Goal: Task Accomplishment & Management: Use online tool/utility

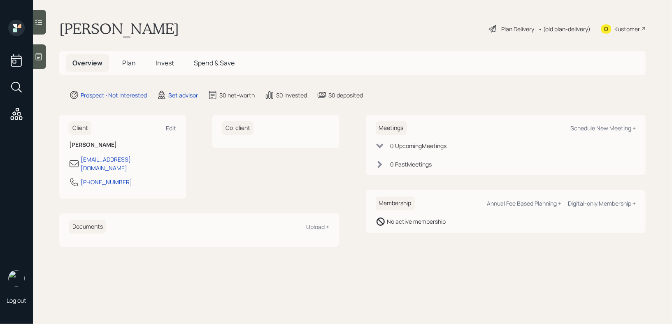
click at [43, 63] on div at bounding box center [39, 56] width 13 height 25
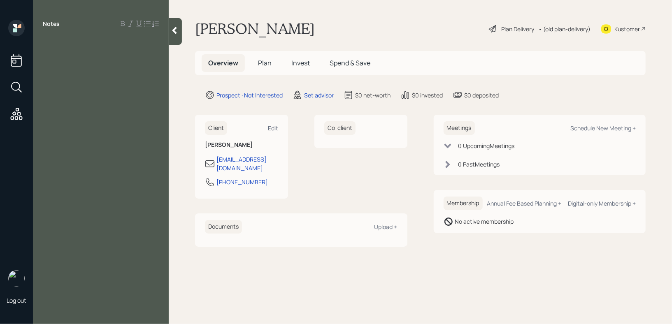
paste div
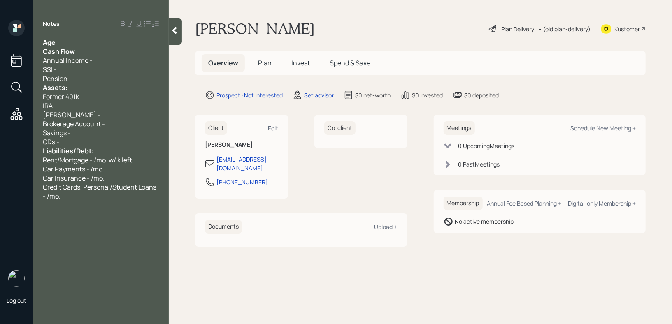
click at [90, 39] on div "Age:" at bounding box center [101, 42] width 116 height 9
drag, startPoint x: 70, startPoint y: 43, endPoint x: 58, endPoint y: 43, distance: 11.9
click at [58, 43] on div "Age: [DEMOGRAPHIC_DATA]" at bounding box center [101, 42] width 116 height 9
click at [81, 44] on div "Age: [DEMOGRAPHIC_DATA]" at bounding box center [101, 42] width 116 height 9
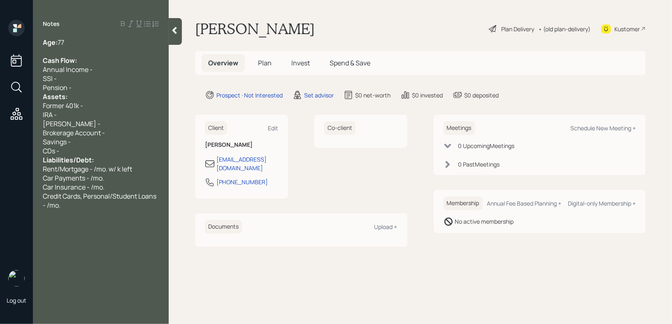
click at [85, 93] on div "Assets:" at bounding box center [101, 96] width 116 height 9
click at [92, 89] on div "Pension -" at bounding box center [101, 87] width 116 height 9
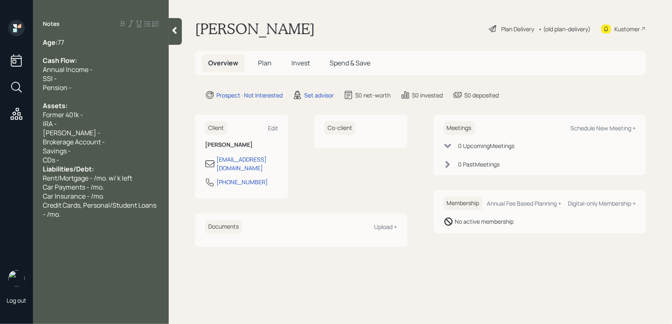
click at [90, 166] on span "Liabilities/Debt:" at bounding box center [68, 169] width 51 height 9
click at [94, 156] on div "Savings -" at bounding box center [101, 150] width 116 height 9
click at [95, 157] on div "CDs -" at bounding box center [101, 160] width 116 height 9
click at [112, 105] on div "Assets:" at bounding box center [101, 105] width 116 height 9
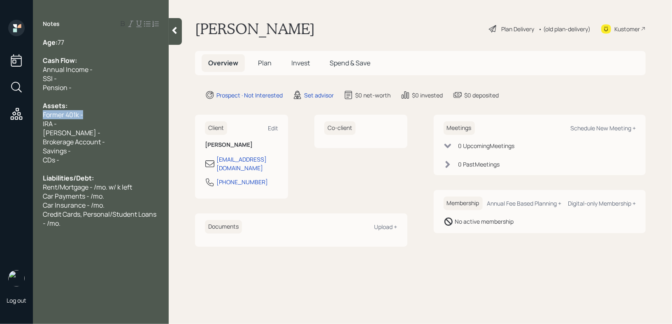
click at [112, 111] on div "Former 401k -" at bounding box center [101, 114] width 116 height 9
click at [110, 119] on div "Former 401k -" at bounding box center [101, 114] width 116 height 9
click at [44, 144] on span "Brokerage Account -" at bounding box center [74, 141] width 62 height 9
click at [137, 146] on div "E Trade Brokerage Account -" at bounding box center [101, 141] width 116 height 9
click at [84, 155] on div "Savings -" at bounding box center [101, 150] width 116 height 9
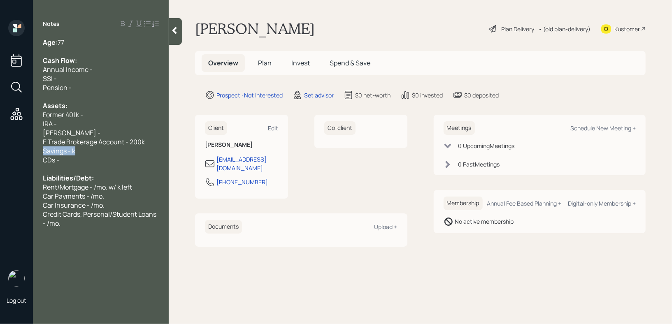
drag, startPoint x: 99, startPoint y: 153, endPoint x: 0, endPoint y: 153, distance: 98.7
click at [0, 153] on div "Log out Notes Age: [DEMOGRAPHIC_DATA] Cash Flow: Annual Income - SSI - Pension …" at bounding box center [336, 162] width 672 height 324
click at [92, 151] on div "Savings - k" at bounding box center [101, 150] width 116 height 9
drag, startPoint x: 103, startPoint y: 151, endPoint x: 15, endPoint y: 151, distance: 88.5
click at [39, 151] on div "Age: [DEMOGRAPHIC_DATA] Cash Flow: Annual Income - SSI - Pension - Assets: Form…" at bounding box center [101, 133] width 136 height 190
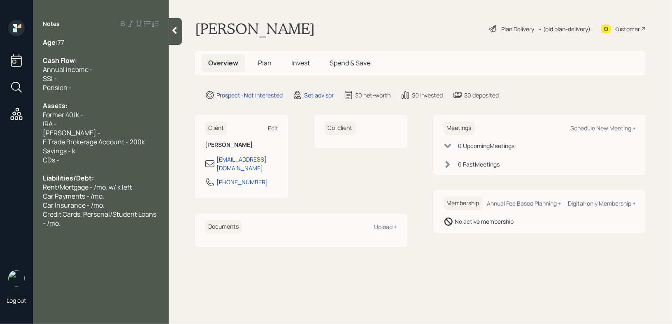
click at [90, 151] on div "Savings - k" at bounding box center [101, 150] width 116 height 9
drag, startPoint x: 106, startPoint y: 151, endPoint x: 7, endPoint y: 151, distance: 99.6
click at [24, 151] on div "Log out Notes Age: [DEMOGRAPHIC_DATA] Cash Flow: Annual Income - SSI - Pension …" at bounding box center [336, 162] width 672 height 324
click at [56, 151] on span "Savings - k" at bounding box center [59, 150] width 33 height 9
drag, startPoint x: 91, startPoint y: 151, endPoint x: 0, endPoint y: 151, distance: 90.5
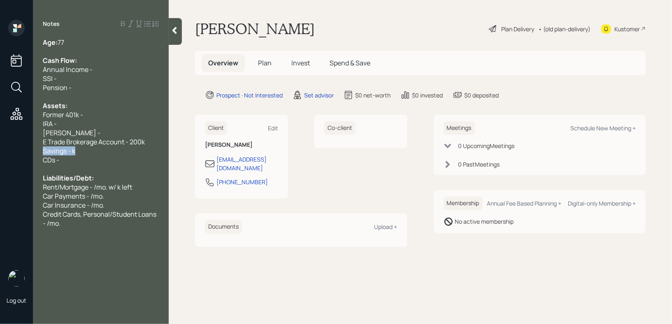
click at [0, 151] on div "Log out Notes Age: [DEMOGRAPHIC_DATA] Cash Flow: Annual Income - SSI - Pension …" at bounding box center [336, 162] width 672 height 324
click at [72, 151] on span "Savings - k" at bounding box center [59, 150] width 33 height 9
drag, startPoint x: 87, startPoint y: 151, endPoint x: 39, endPoint y: 151, distance: 47.7
click at [39, 151] on div "Age: [DEMOGRAPHIC_DATA] Cash Flow: Annual Income - SSI - Pension - Assets: Form…" at bounding box center [101, 133] width 136 height 190
click at [87, 154] on div "Savings - k" at bounding box center [101, 150] width 116 height 9
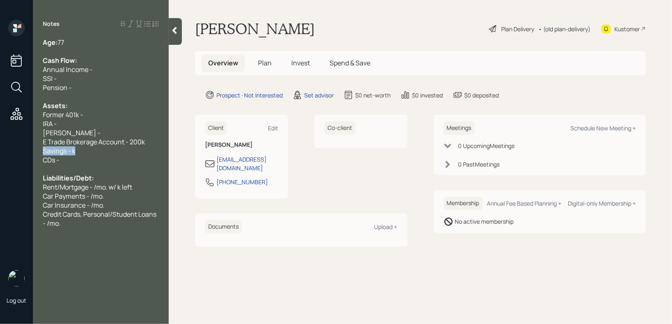
drag, startPoint x: 94, startPoint y: 154, endPoint x: 11, endPoint y: 154, distance: 83.5
click at [11, 154] on div "Log out Notes Age: [DEMOGRAPHIC_DATA] Cash Flow: Annual Income - SSI - Pension …" at bounding box center [336, 162] width 672 height 324
click at [114, 151] on div "Savings - k" at bounding box center [101, 150] width 116 height 9
drag, startPoint x: 123, startPoint y: 151, endPoint x: 0, endPoint y: 151, distance: 123.4
click at [0, 151] on div "Log out Notes Age: [DEMOGRAPHIC_DATA] Cash Flow: Annual Income - SSI - Pension …" at bounding box center [336, 162] width 672 height 324
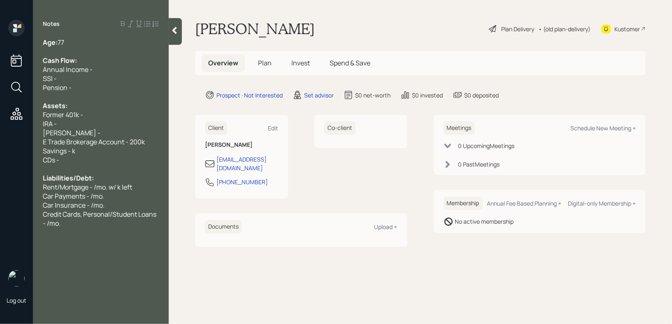
click at [105, 153] on div "Savings - k" at bounding box center [101, 150] width 116 height 9
drag, startPoint x: 111, startPoint y: 153, endPoint x: 0, endPoint y: 153, distance: 111.1
click at [0, 153] on div "Log out Notes Age: [DEMOGRAPHIC_DATA] Cash Flow: Annual Income - SSI - Pension …" at bounding box center [336, 162] width 672 height 324
click at [98, 153] on div "Savings - k" at bounding box center [101, 150] width 116 height 9
drag, startPoint x: 104, startPoint y: 152, endPoint x: 0, endPoint y: 152, distance: 103.7
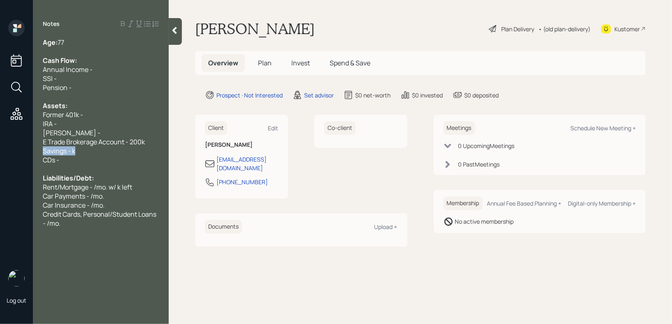
click at [0, 152] on div "Log out Notes Age: [DEMOGRAPHIC_DATA] Cash Flow: Annual Income - SSI - Pension …" at bounding box center [336, 162] width 672 height 324
click at [68, 153] on span "Savings - k" at bounding box center [59, 150] width 33 height 9
click at [75, 152] on span "Savings - k" at bounding box center [59, 150] width 33 height 9
click at [74, 152] on span "Savings - k" at bounding box center [59, 150] width 33 height 9
drag, startPoint x: 82, startPoint y: 152, endPoint x: 9, endPoint y: 152, distance: 72.4
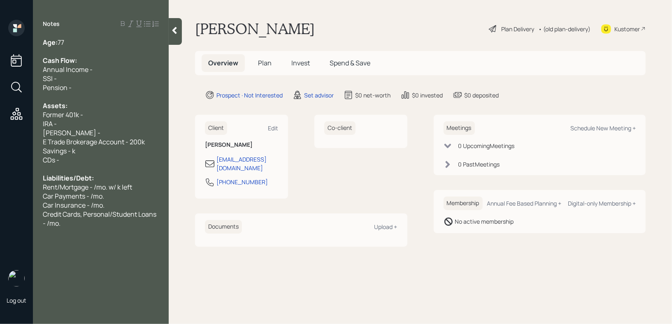
click at [17, 152] on div "Log out Notes Age: [DEMOGRAPHIC_DATA] Cash Flow: Annual Income - SSI - Pension …" at bounding box center [336, 162] width 672 height 324
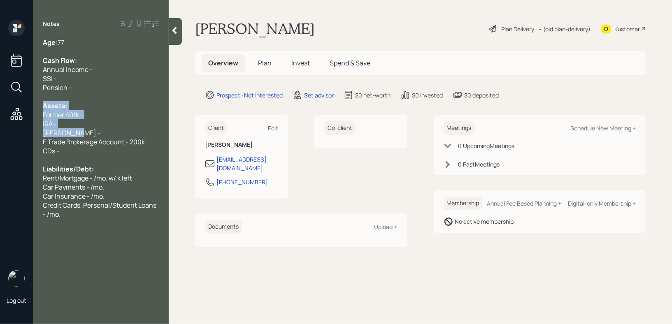
drag, startPoint x: 80, startPoint y: 136, endPoint x: 17, endPoint y: 109, distance: 68.6
click at [18, 109] on div "Log out Notes Age: [DEMOGRAPHIC_DATA] Cash Flow: Annual Income - SSI - Pension …" at bounding box center [336, 162] width 672 height 324
click at [61, 123] on div "IRA -" at bounding box center [101, 123] width 116 height 9
drag, startPoint x: 79, startPoint y: 138, endPoint x: 57, endPoint y: 133, distance: 22.8
click at [57, 133] on div "Age: [DEMOGRAPHIC_DATA] Cash Flow: Annual Income - SSI - Pension - Assets: Form…" at bounding box center [101, 128] width 116 height 181
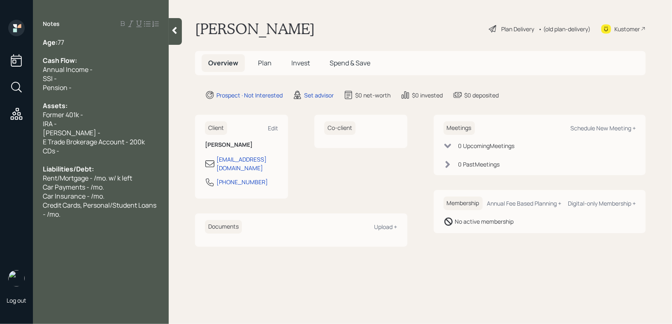
click at [58, 133] on span "[PERSON_NAME] -" at bounding box center [72, 132] width 58 height 9
click at [147, 142] on div "E Trade Brokerage Account - 200k" at bounding box center [101, 141] width 116 height 9
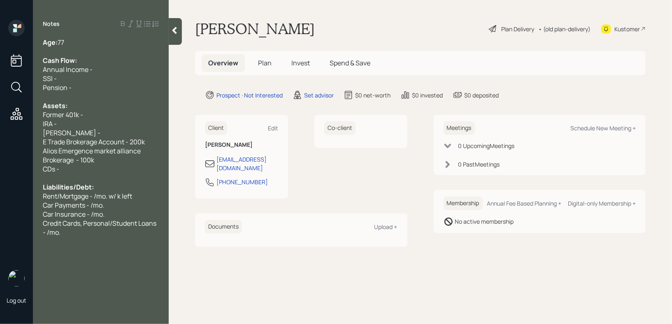
click at [125, 166] on div "CDs -" at bounding box center [101, 169] width 116 height 9
drag, startPoint x: 127, startPoint y: 172, endPoint x: 10, endPoint y: 165, distance: 116.6
click at [10, 168] on div "Log out Notes Age: [DEMOGRAPHIC_DATA] Cash Flow: Annual Income - SSI - Pension …" at bounding box center [336, 162] width 672 height 324
click at [102, 107] on div "Assets:" at bounding box center [101, 105] width 116 height 9
drag, startPoint x: 91, startPoint y: 135, endPoint x: 62, endPoint y: 132, distance: 28.6
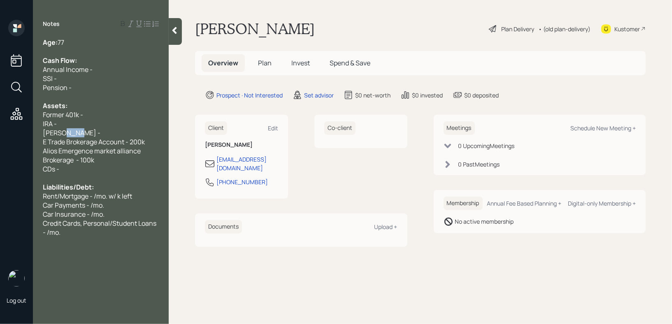
click at [62, 132] on div "[PERSON_NAME] -" at bounding box center [101, 132] width 116 height 9
click at [62, 132] on span "[PERSON_NAME] -" at bounding box center [72, 132] width 58 height 9
drag, startPoint x: 87, startPoint y: 135, endPoint x: 32, endPoint y: 117, distance: 57.6
click at [32, 117] on div "Log out Notes Age: [DEMOGRAPHIC_DATA] Cash Flow: Annual Income - SSI - Pension …" at bounding box center [336, 162] width 672 height 324
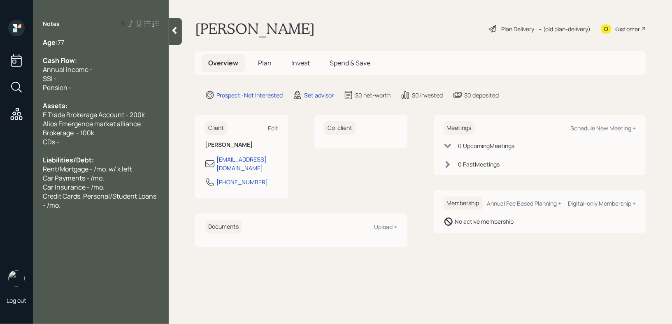
click at [94, 140] on div "CDs -" at bounding box center [101, 141] width 116 height 9
click at [102, 137] on div "Alios Emergence market alliance Brokerage - 100k" at bounding box center [101, 128] width 116 height 18
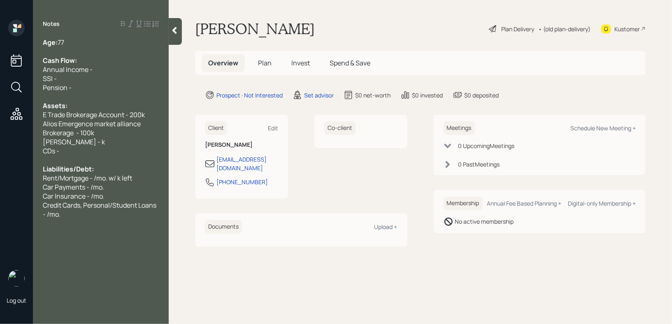
click at [85, 236] on div "Notes Age: [DEMOGRAPHIC_DATA] Cash Flow: Annual Income - SSI - Pension - Assets…" at bounding box center [101, 167] width 136 height 295
click at [88, 219] on div "Credit Cards, Personal/Student Loans - /mo." at bounding box center [101, 210] width 116 height 18
click at [81, 144] on div "[PERSON_NAME] - k" at bounding box center [101, 141] width 116 height 9
click at [74, 144] on span "[PERSON_NAME] - k" at bounding box center [74, 141] width 62 height 9
click at [59, 128] on span "Alios Emergence market alliance Brokerage - 100k" at bounding box center [92, 128] width 99 height 18
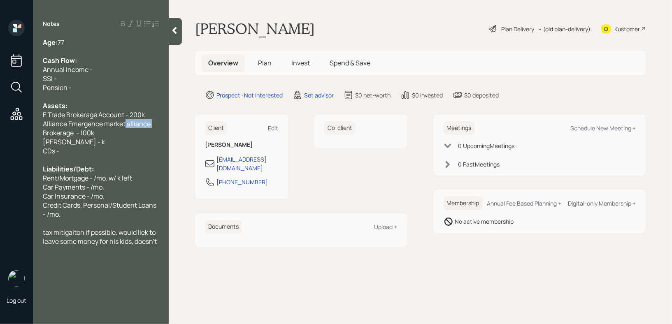
drag, startPoint x: 126, startPoint y: 125, endPoint x: 156, endPoint y: 124, distance: 30.1
click at [156, 124] on div "Alliance Emergence market alliance Brokerage - 100k" at bounding box center [101, 128] width 116 height 18
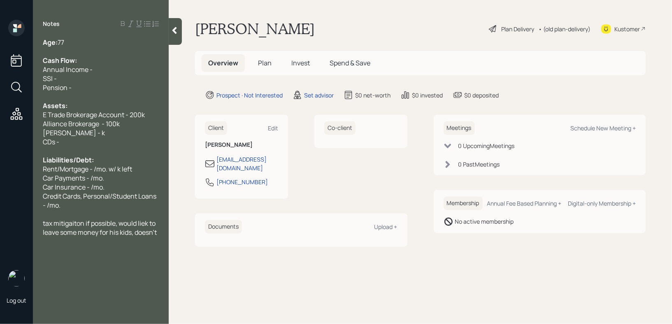
click at [129, 124] on div "Alliance Brokerage - 100k" at bounding box center [101, 123] width 116 height 9
click at [110, 130] on div "[PERSON_NAME] - k" at bounding box center [101, 132] width 116 height 9
click at [74, 132] on span "[PERSON_NAME] - k" at bounding box center [74, 132] width 62 height 9
click at [44, 134] on span "[PERSON_NAME] - k" at bounding box center [74, 132] width 62 height 9
click at [111, 151] on div at bounding box center [101, 150] width 116 height 9
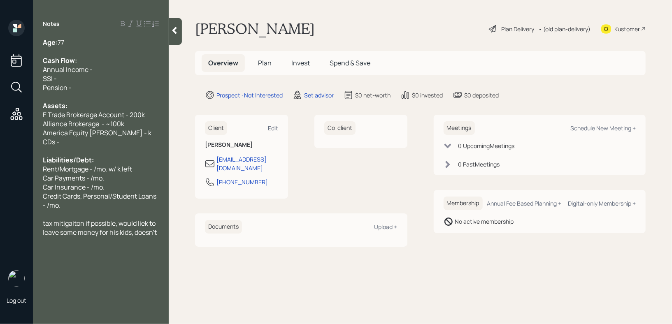
click at [114, 151] on div at bounding box center [101, 150] width 116 height 9
click at [114, 161] on div "Liabilities/Debt:" at bounding box center [101, 160] width 116 height 9
click at [106, 142] on div "CDs -" at bounding box center [101, 141] width 116 height 9
click at [119, 56] on div "Cash Flow:" at bounding box center [101, 60] width 116 height 9
click at [119, 68] on div "Annual Income -" at bounding box center [101, 69] width 116 height 9
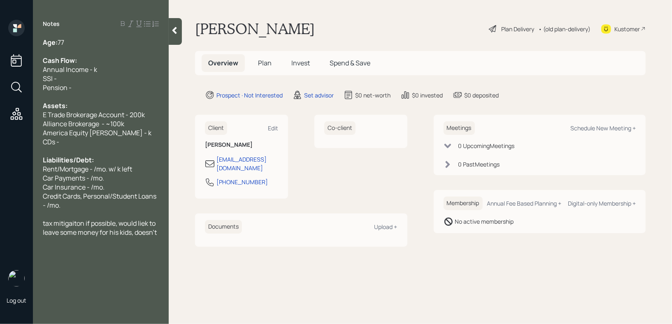
click at [120, 135] on span "America Equity [PERSON_NAME] - k" at bounding box center [97, 132] width 109 height 9
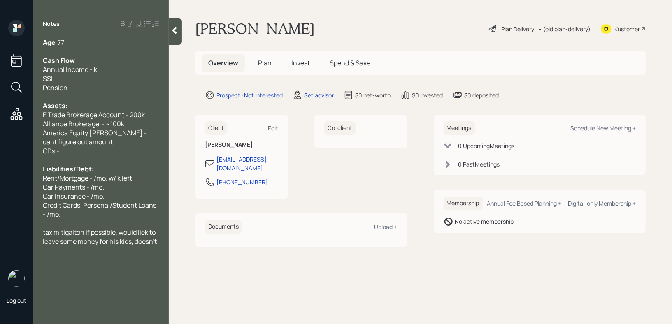
click at [112, 80] on div "SSI -" at bounding box center [101, 78] width 116 height 9
drag, startPoint x: 93, startPoint y: 90, endPoint x: 0, endPoint y: 90, distance: 92.6
click at [0, 90] on div "Log out Notes Age: [DEMOGRAPHIC_DATA] Cash Flow: Annual Income - k SSI - /mo. P…" at bounding box center [336, 162] width 672 height 324
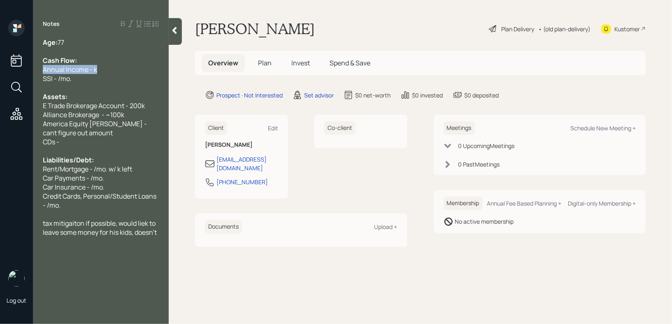
drag, startPoint x: 100, startPoint y: 66, endPoint x: 0, endPoint y: 66, distance: 100.0
click at [0, 66] on div "Log out Notes Age: [DEMOGRAPHIC_DATA] Cash Flow: Annual Income - k SSI - /mo. A…" at bounding box center [336, 162] width 672 height 324
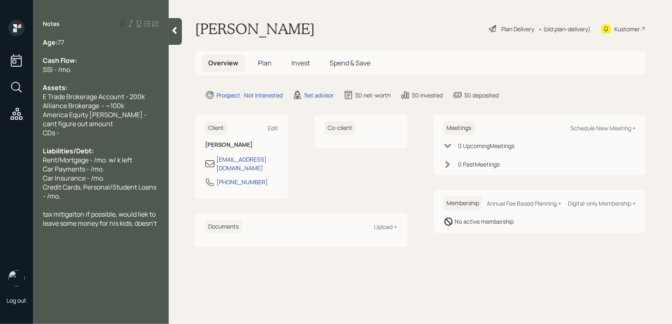
click at [77, 37] on div "Notes Age: [DEMOGRAPHIC_DATA] Cash Flow: SSI - /mo. Assets: E Trade Brokerage A…" at bounding box center [101, 167] width 136 height 295
click at [75, 41] on div "Age: [DEMOGRAPHIC_DATA]" at bounding box center [101, 42] width 116 height 9
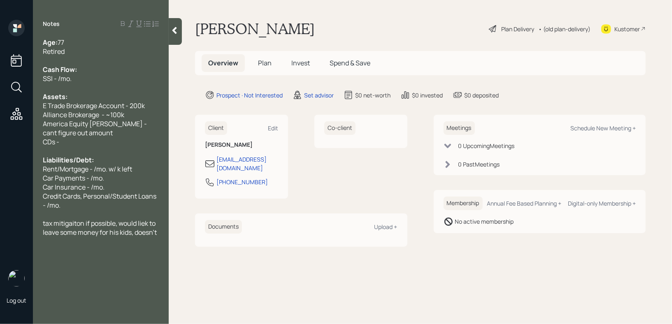
click at [70, 65] on span "Cash Flow:" at bounding box center [60, 69] width 34 height 9
click at [60, 76] on span "SSI - /mo." at bounding box center [57, 78] width 29 height 9
click at [87, 81] on div "SSI - 2.6k/mo." at bounding box center [101, 78] width 116 height 9
click at [96, 76] on div "SSI - 2.6k/mo." at bounding box center [101, 78] width 116 height 9
click at [95, 53] on div "Retired" at bounding box center [101, 51] width 116 height 9
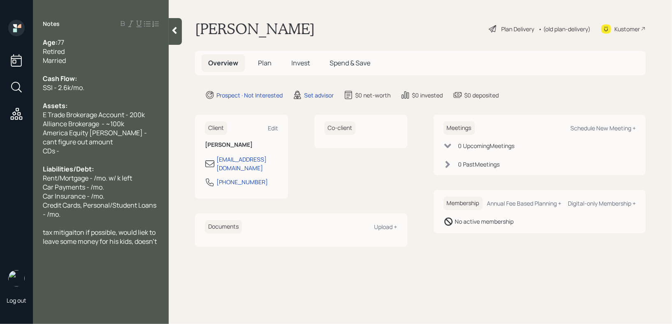
click at [95, 88] on div "SSI - 2.6k/mo." at bounding box center [101, 87] width 116 height 9
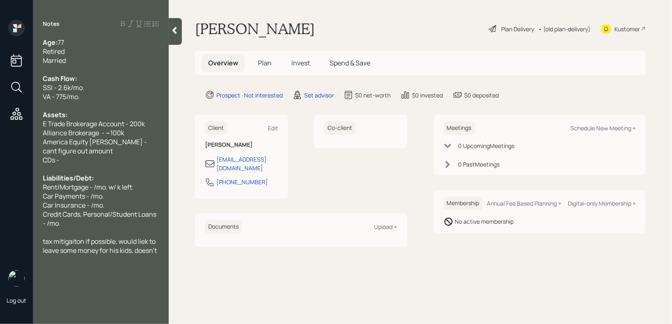
click at [53, 96] on span "VA - 775/mo." at bounding box center [61, 96] width 37 height 9
click at [184, 87] on main "[PERSON_NAME] Plan Delivery • (old plan-delivery) Kustomer Overview Plan Invest…" at bounding box center [420, 162] width 503 height 324
click at [108, 140] on span "America Equity [PERSON_NAME] - cant figure out amount" at bounding box center [95, 146] width 105 height 18
click at [107, 153] on div "America Equity [PERSON_NAME] - cant figure out amount" at bounding box center [101, 146] width 116 height 18
click at [105, 163] on div "CDs -" at bounding box center [101, 160] width 116 height 9
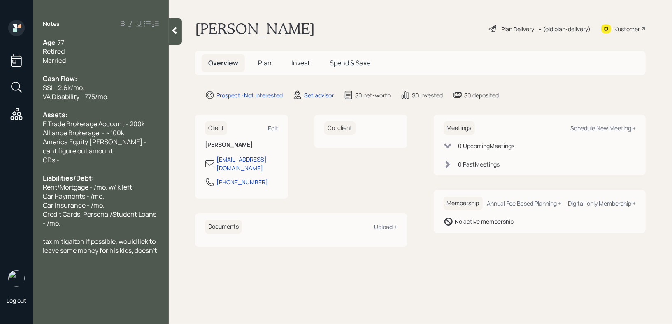
click at [125, 102] on div at bounding box center [101, 105] width 116 height 9
click at [119, 101] on div "VA Disability - 775/mo." at bounding box center [101, 96] width 116 height 9
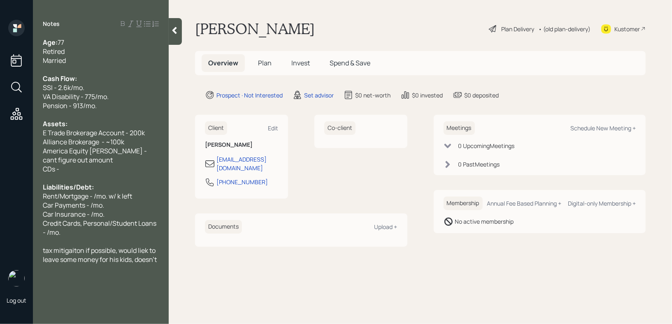
click at [81, 174] on div "CDs -" at bounding box center [101, 169] width 116 height 9
drag, startPoint x: 90, startPoint y: 172, endPoint x: 0, endPoint y: 172, distance: 89.7
click at [0, 172] on div "Log out Notes Age: [DEMOGRAPHIC_DATA] Retired Married Cash Flow: SSI - 2.6k/mo.…" at bounding box center [336, 162] width 672 height 324
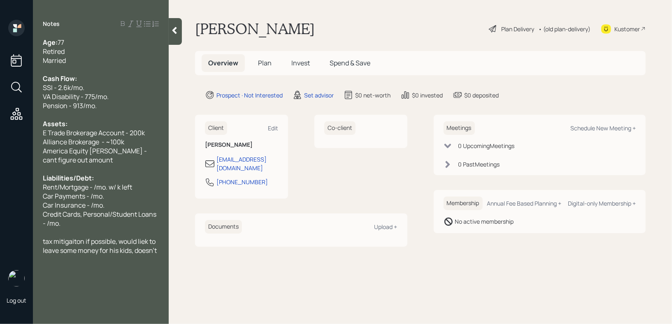
click at [93, 214] on span "Credit Cards, Personal/Student Loans - /mo." at bounding box center [100, 219] width 115 height 18
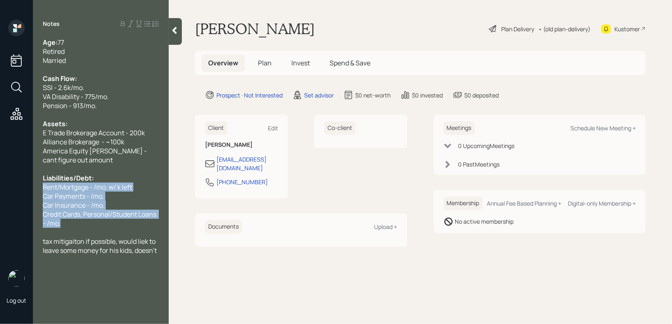
drag, startPoint x: 77, startPoint y: 232, endPoint x: 37, endPoint y: 189, distance: 58.5
click at [37, 189] on div "Age: [DEMOGRAPHIC_DATA] Retired Married Cash Flow: SSI - 2.6k/mo. VA Disability…" at bounding box center [101, 146] width 136 height 217
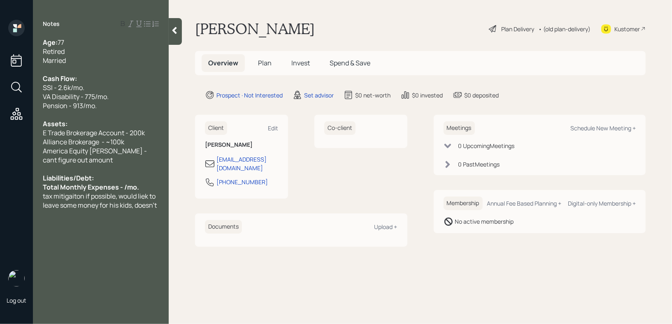
drag, startPoint x: 141, startPoint y: 193, endPoint x: 25, endPoint y: 193, distance: 116.0
click at [25, 193] on div "Log out Notes Age: [DEMOGRAPHIC_DATA] Retired Married Cash Flow: SSI - 2.6k/mo.…" at bounding box center [336, 162] width 672 height 324
click at [45, 192] on span "Total Monthly Expenses - /mo." at bounding box center [91, 187] width 96 height 9
click at [100, 61] on div "Married" at bounding box center [101, 60] width 116 height 9
click at [129, 181] on div "Liabilities/Debt:" at bounding box center [101, 178] width 116 height 9
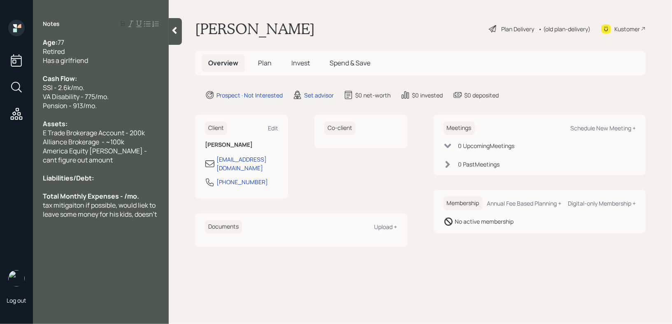
click at [143, 197] on div "Total Monthly Expenses - /mo." at bounding box center [101, 196] width 116 height 9
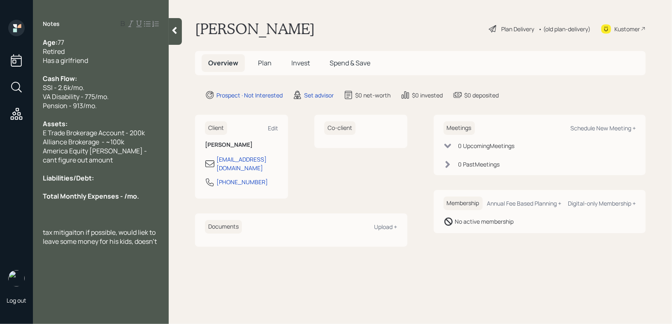
click at [118, 199] on span "Total Monthly Expenses - /mo." at bounding box center [91, 196] width 96 height 9
click at [91, 200] on span "Total Monthly - /mo." at bounding box center [75, 196] width 64 height 9
drag, startPoint x: 142, startPoint y: 197, endPoint x: 123, endPoint y: 197, distance: 18.5
click at [123, 197] on div "Total Monthly Expenses - 500" at bounding box center [101, 196] width 116 height 9
click at [143, 197] on div "Total Monthly Expenses - 500" at bounding box center [101, 196] width 116 height 9
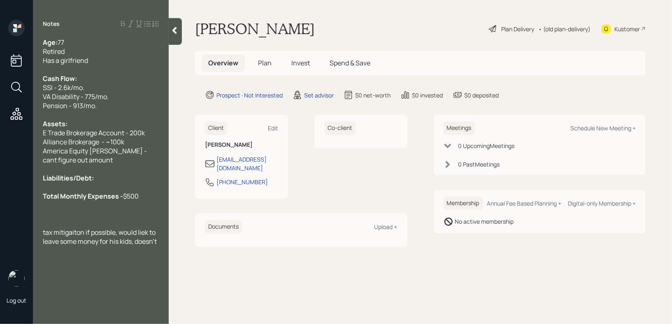
click at [160, 246] on div "Age: [DEMOGRAPHIC_DATA] Retired Has a girlfriend Cash Flow: SSI - 2.6k/mo. VA D…" at bounding box center [101, 142] width 136 height 208
click at [157, 244] on span "tax mitigaiton if possible, would liek to leave some money for his kids, doesn't" at bounding box center [100, 237] width 114 height 18
click at [125, 266] on span "wondering if he should cahs his life insurance in" at bounding box center [96, 273] width 107 height 18
click at [601, 129] on div "Schedule New Meeting +" at bounding box center [602, 128] width 65 height 8
select select "round-[PERSON_NAME]"
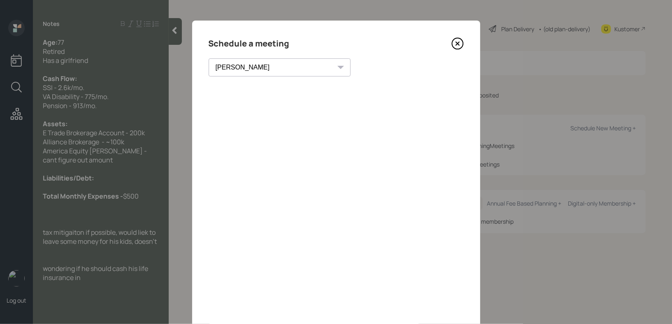
click at [456, 42] on icon at bounding box center [457, 43] width 12 height 12
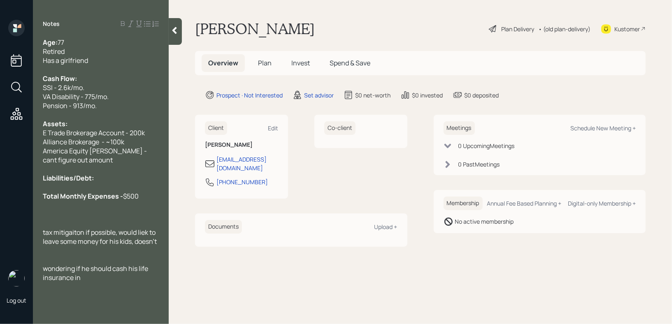
click at [623, 26] on div "Kustomer" at bounding box center [627, 29] width 26 height 9
click at [135, 194] on span "$500" at bounding box center [131, 196] width 16 height 9
click at [141, 196] on div "Total Monthly Expenses - $500" at bounding box center [101, 196] width 116 height 9
click at [154, 200] on div "Total Monthly Expenses - ~$500" at bounding box center [101, 196] width 116 height 9
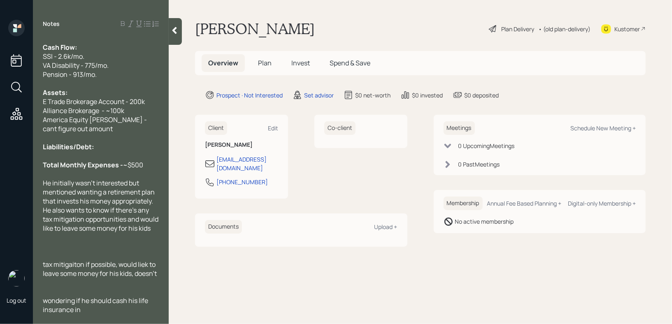
scroll to position [43, 0]
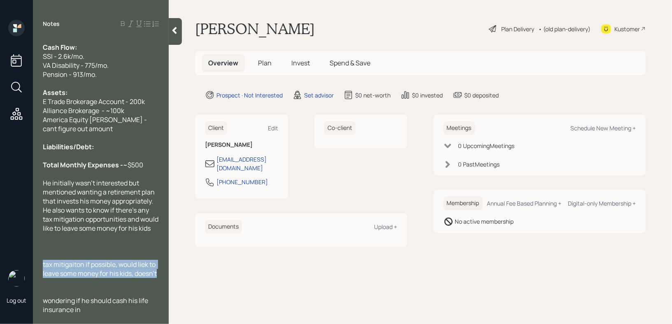
drag, startPoint x: 159, startPoint y: 275, endPoint x: 21, endPoint y: 266, distance: 138.6
click at [21, 266] on div "Log out Notes Age: [DEMOGRAPHIC_DATA] Retired Has a girlfriend Cash Flow: SSI -…" at bounding box center [336, 162] width 672 height 324
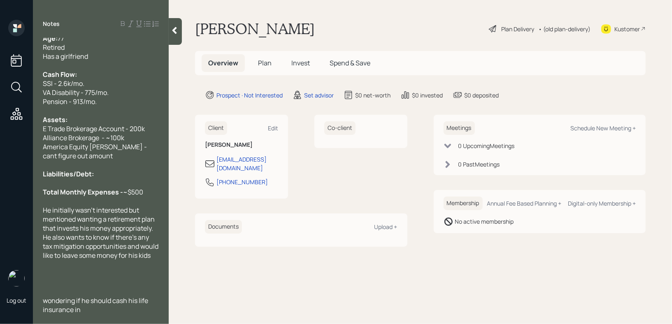
scroll to position [16, 0]
click at [57, 258] on div "He initially wasn't interested but mentioned wanting a retirement plan that inv…" at bounding box center [101, 233] width 116 height 54
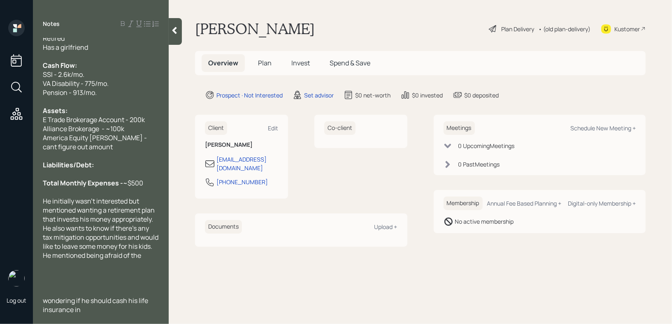
scroll to position [25, 0]
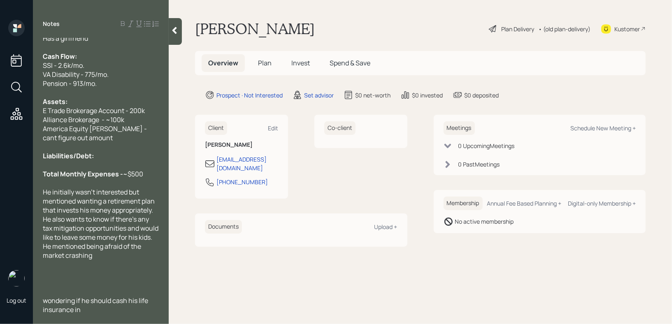
click at [47, 301] on span "wondering if he should cash his life insurance in" at bounding box center [96, 305] width 107 height 18
click at [44, 301] on span "wondering if he should cash his life insurance in" at bounding box center [96, 305] width 107 height 18
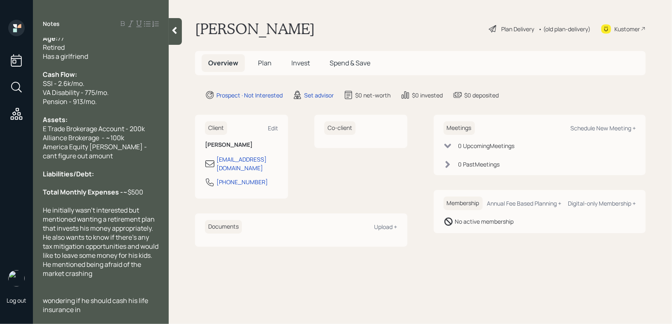
scroll to position [0, 0]
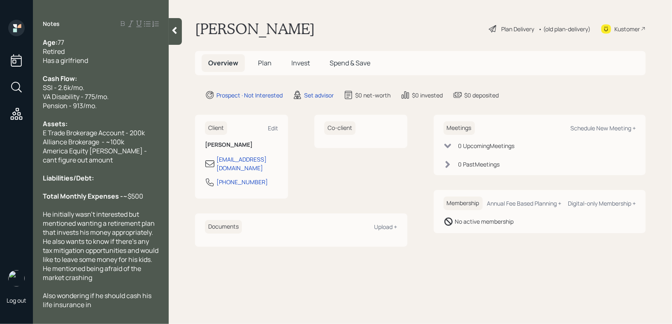
click at [102, 309] on div "Also wondering if he should cash his life insurance in" at bounding box center [101, 300] width 116 height 18
click at [130, 158] on div "America Equity [PERSON_NAME] - cant figure out amount" at bounding box center [101, 155] width 116 height 18
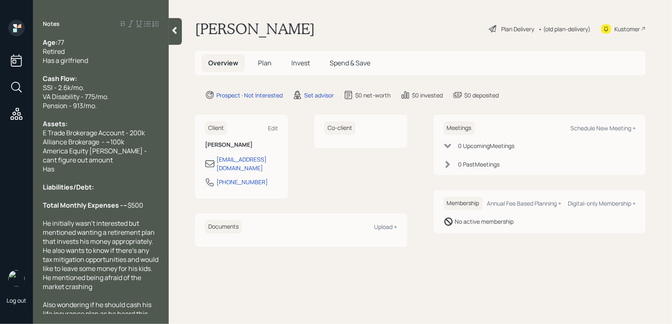
click at [119, 160] on div "America Equity [PERSON_NAME] - cant figure out amount" at bounding box center [101, 155] width 116 height 18
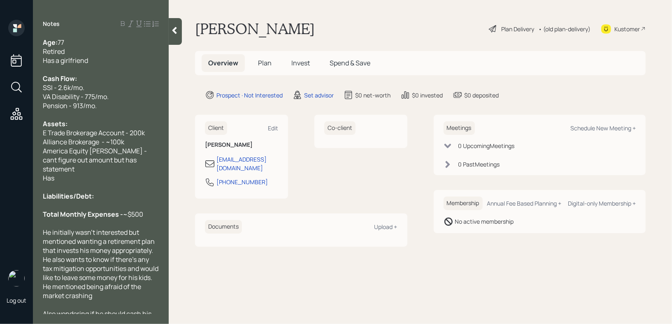
click at [85, 174] on div "Has" at bounding box center [101, 178] width 116 height 9
click at [132, 133] on span "E Trade Brokerage Account - 200k" at bounding box center [94, 132] width 102 height 9
click at [178, 37] on div at bounding box center [175, 31] width 13 height 27
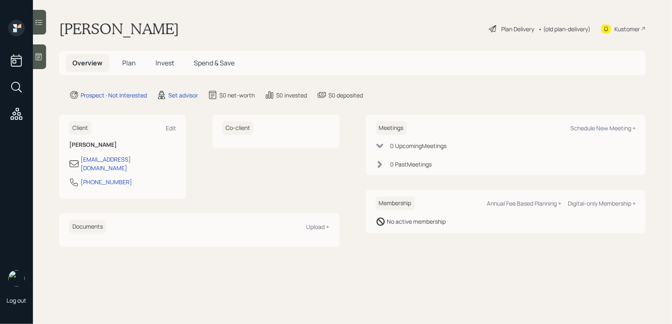
click at [276, 38] on main "[PERSON_NAME] Plan Delivery • (old plan-delivery) Kustomer Overview Plan Invest…" at bounding box center [352, 162] width 639 height 324
